Goal: Communication & Community: Answer question/provide support

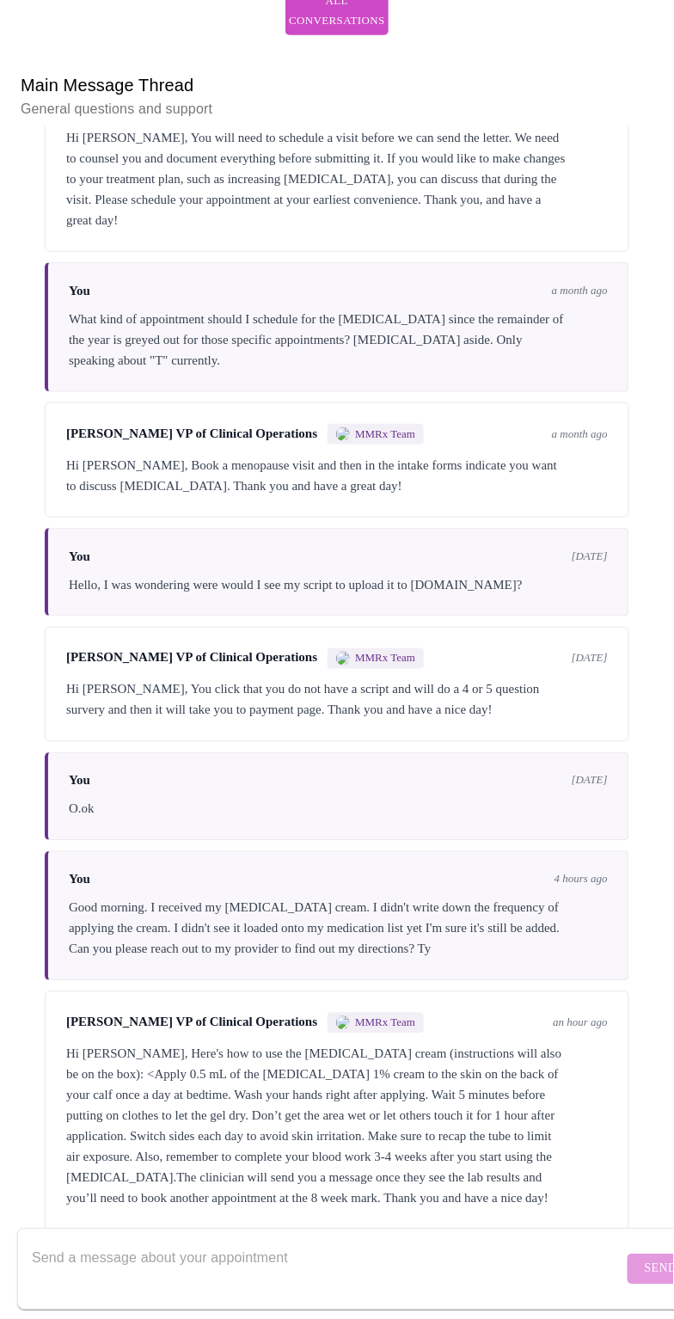
scroll to position [1826, 0]
click at [204, 1245] on textarea "Send a message about your appointment" at bounding box center [328, 1269] width 592 height 55
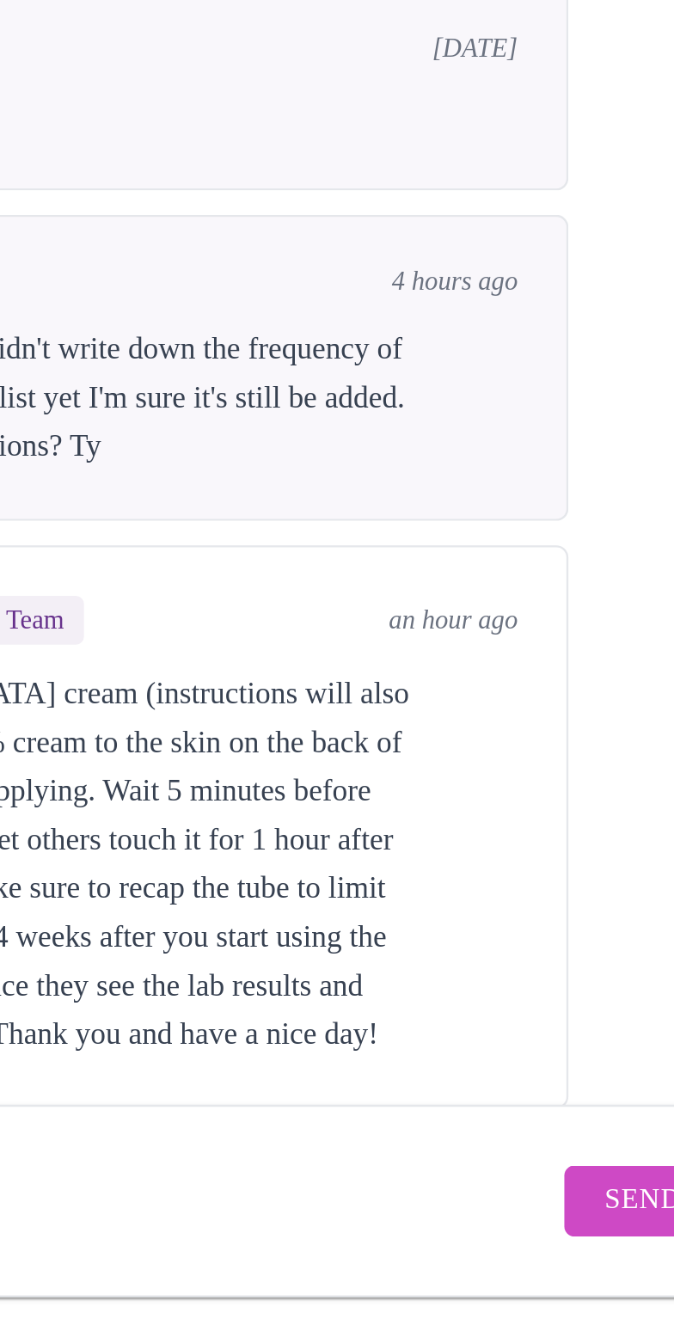
scroll to position [214, 0]
type textarea "Perfect! Ty"
click at [645, 1259] on span "Send" at bounding box center [661, 1269] width 33 height 21
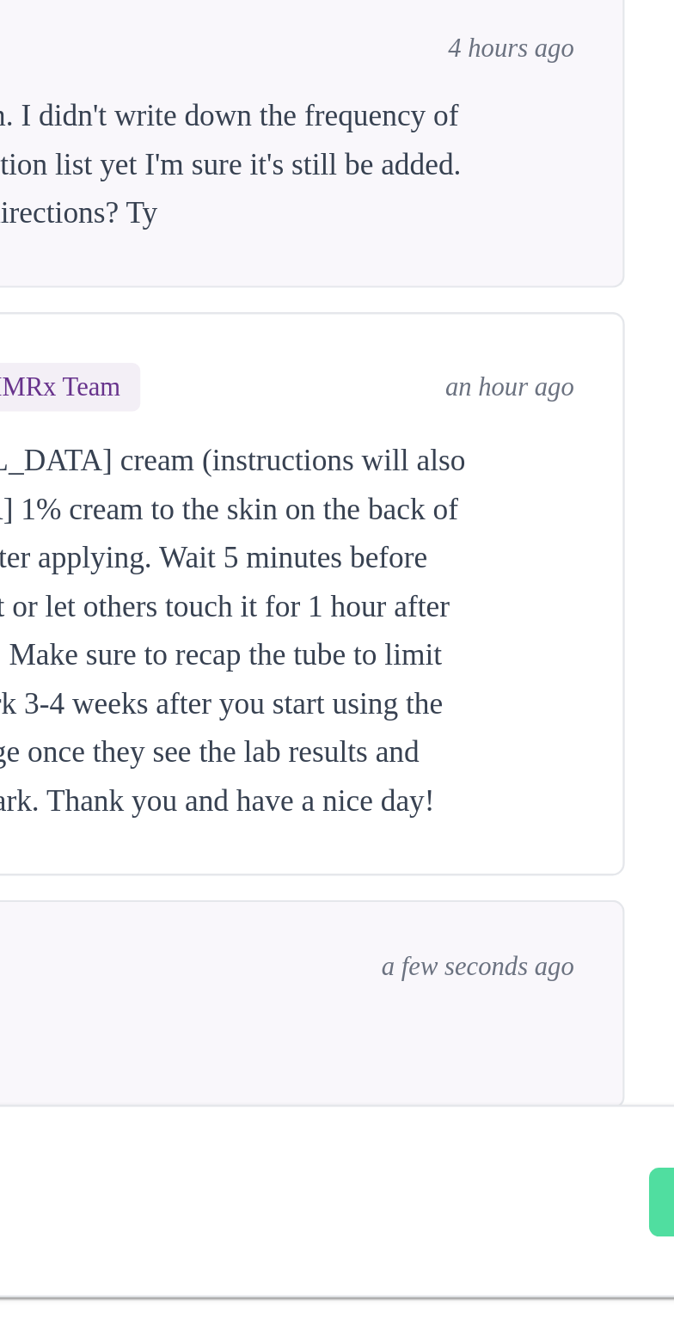
scroll to position [1928, 0]
